Goal: Find specific page/section

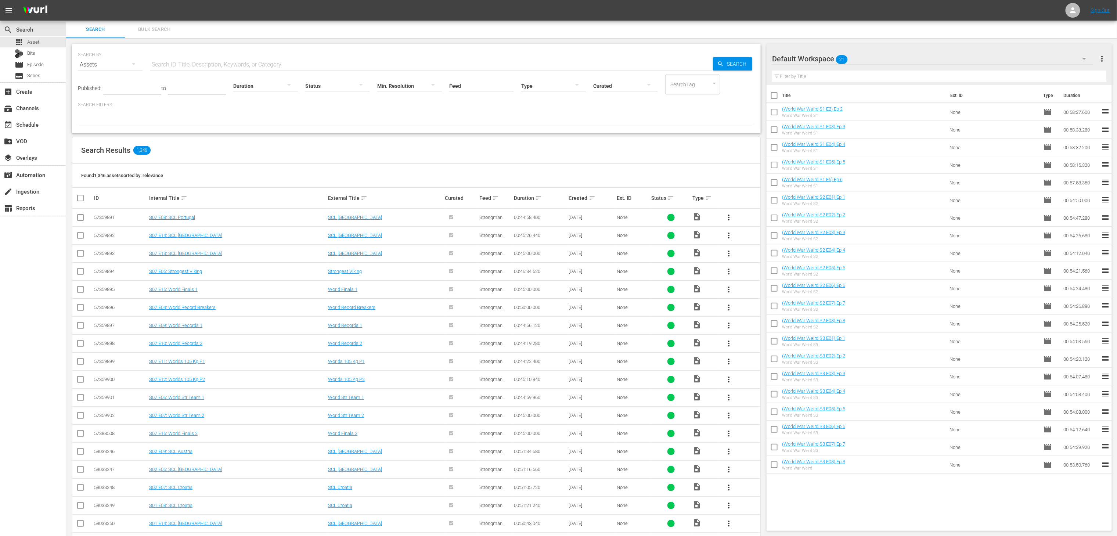
click at [592, 194] on div "Created sort" at bounding box center [592, 198] width 46 height 9
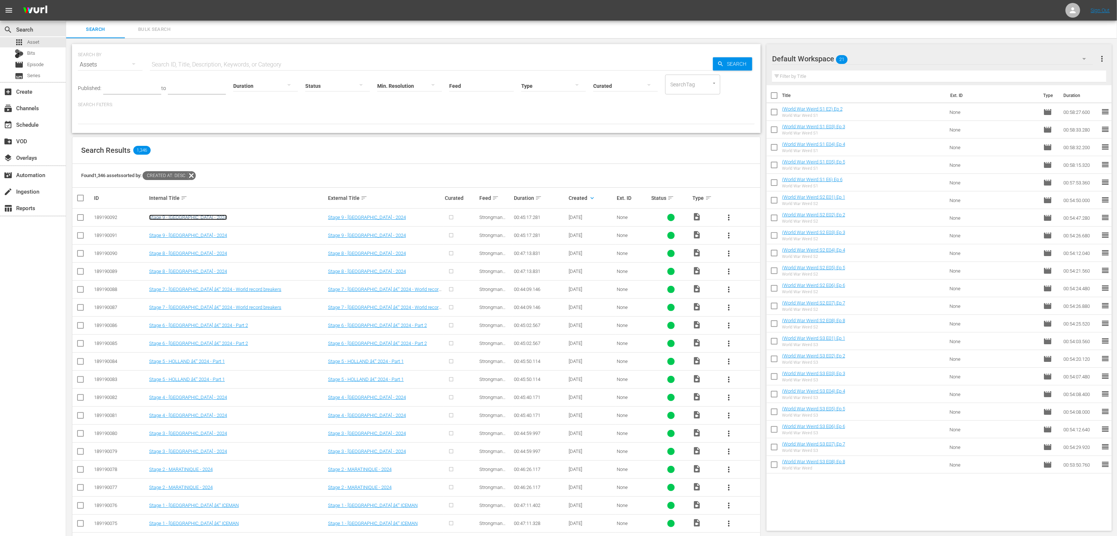
click at [193, 216] on link "Stage 9 - [GEOGRAPHIC_DATA] - 2024" at bounding box center [188, 218] width 78 height 6
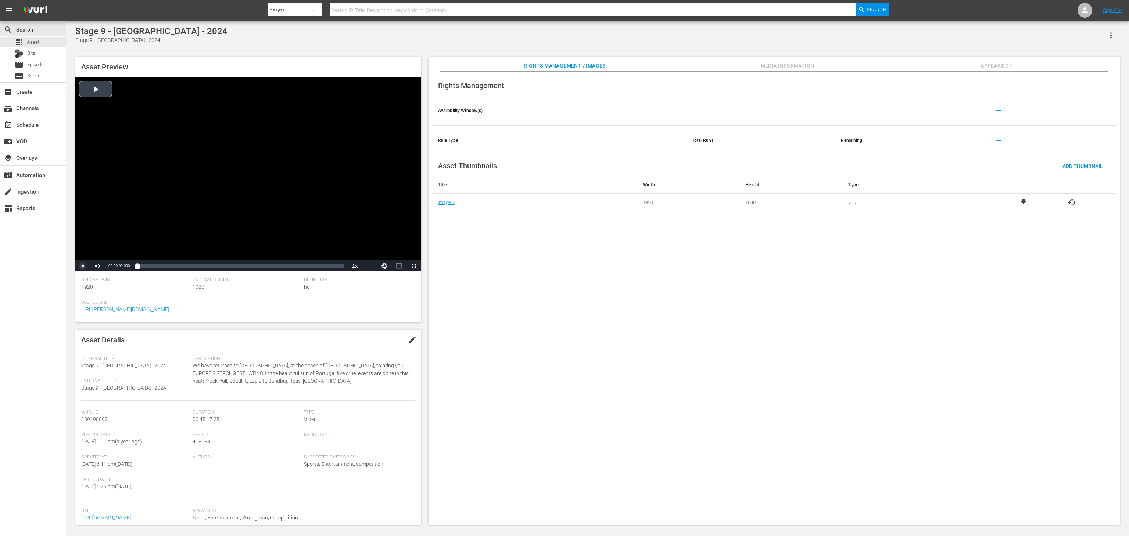
click at [83, 266] on span "Video Player" at bounding box center [83, 266] width 0 height 0
click at [148, 266] on div "Loaded : 0.66% 00:02:39.555 00:00:00.994" at bounding box center [240, 265] width 207 height 7
